Goal: Find specific page/section: Find specific page/section

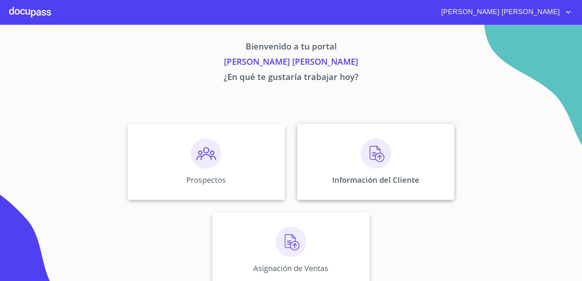
click at [392, 161] on div "Información del Cliente" at bounding box center [375, 162] width 157 height 76
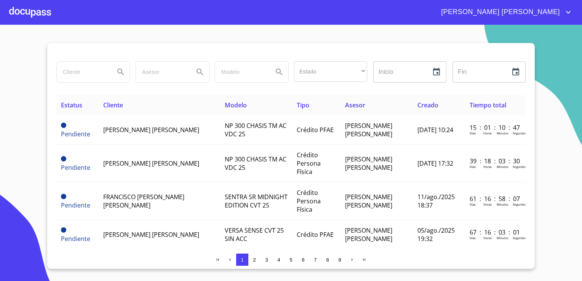
click at [78, 68] on input "search" at bounding box center [83, 72] width 52 height 21
type input "[GEOGRAPHIC_DATA]"
click at [119, 75] on icon "Search" at bounding box center [120, 71] width 9 height 9
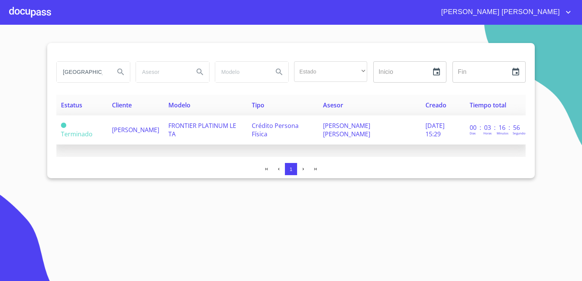
click at [143, 133] on td "[PERSON_NAME]" at bounding box center [135, 129] width 56 height 29
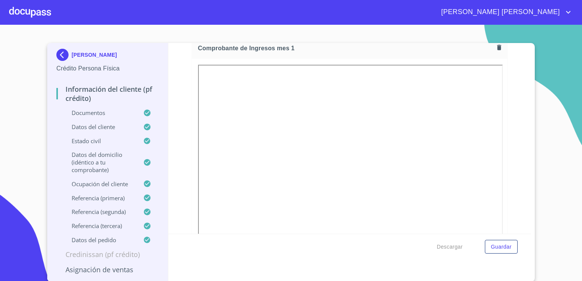
scroll to position [796, 0]
drag, startPoint x: 495, startPoint y: 127, endPoint x: 508, endPoint y: 105, distance: 25.6
click at [508, 105] on div "Información del cliente (PF crédito) Documentos Documento de identificación.   …" at bounding box center [349, 138] width 363 height 191
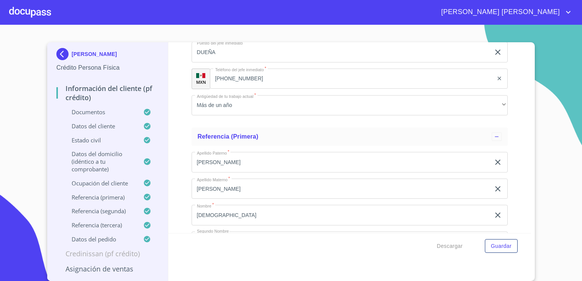
scroll to position [3904, 0]
